Goal: Navigation & Orientation: Find specific page/section

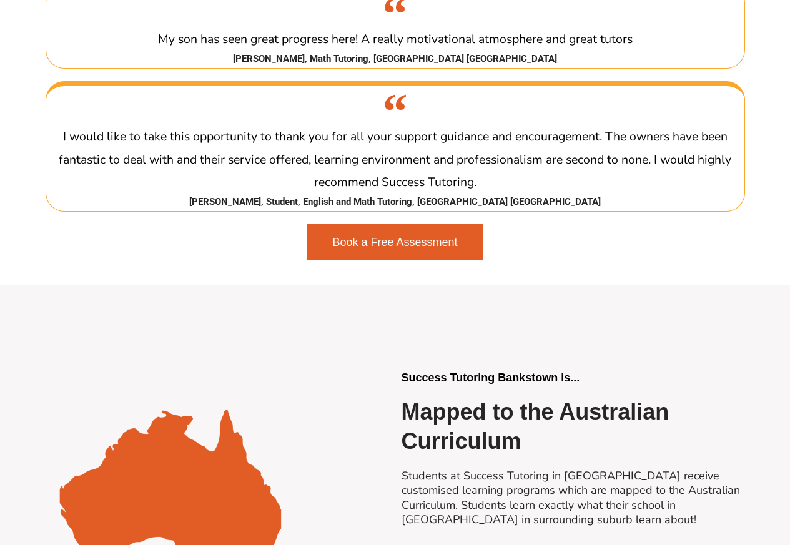
scroll to position [2548, 0]
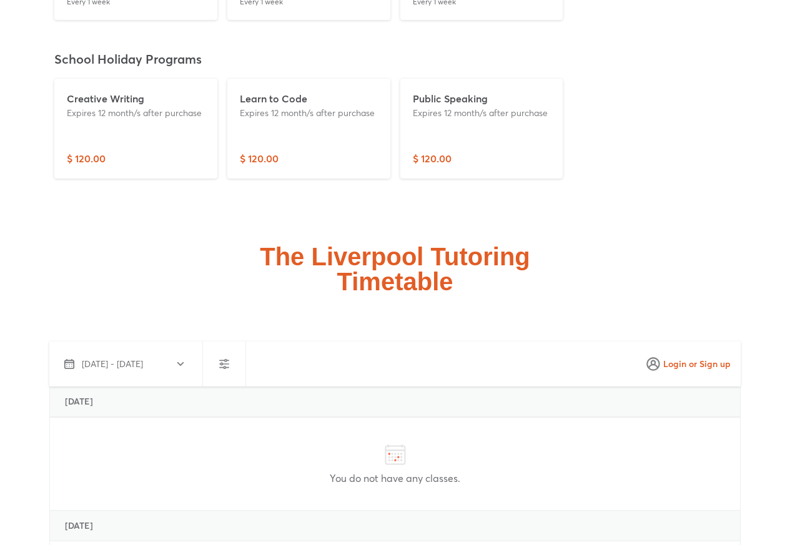
scroll to position [3199, 0]
